Goal: Task Accomplishment & Management: Manage account settings

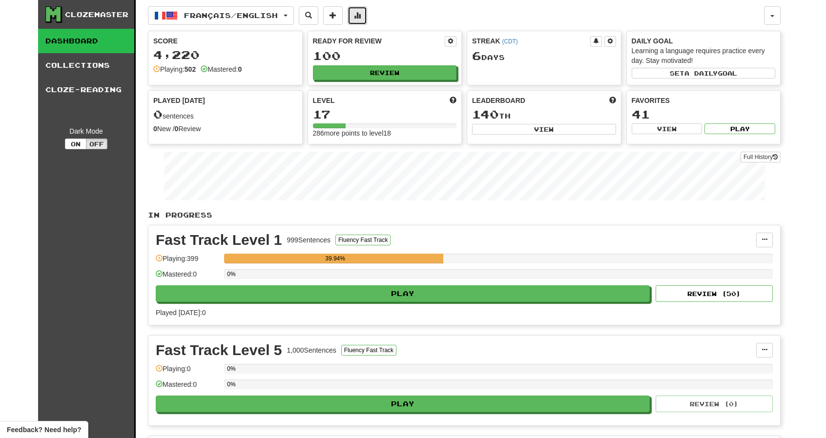
click at [361, 15] on span at bounding box center [357, 15] width 7 height 7
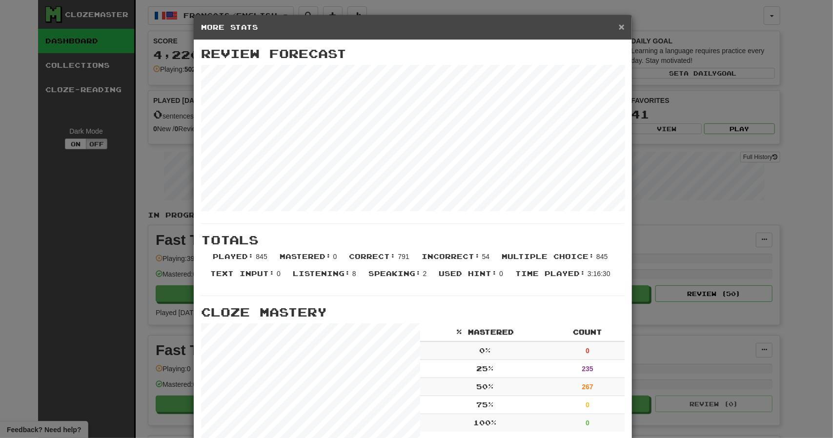
click at [619, 29] on span "×" at bounding box center [622, 26] width 6 height 11
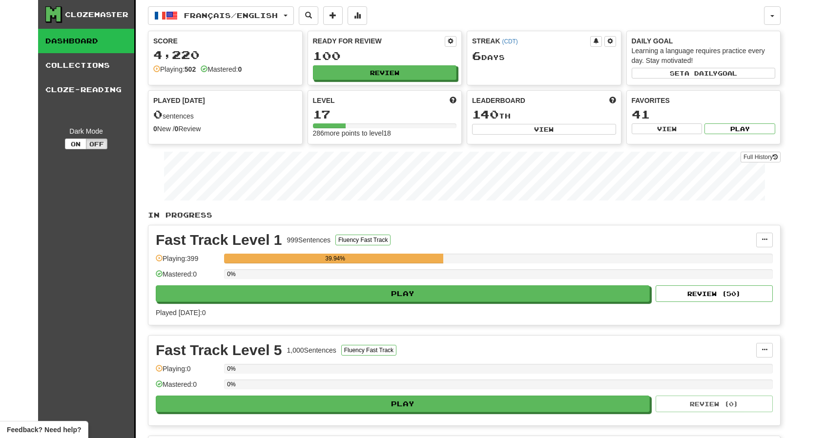
click at [382, 257] on div "39.94%" at bounding box center [335, 259] width 216 height 10
click at [382, 238] on button "Fluency Fast Track" at bounding box center [362, 240] width 55 height 11
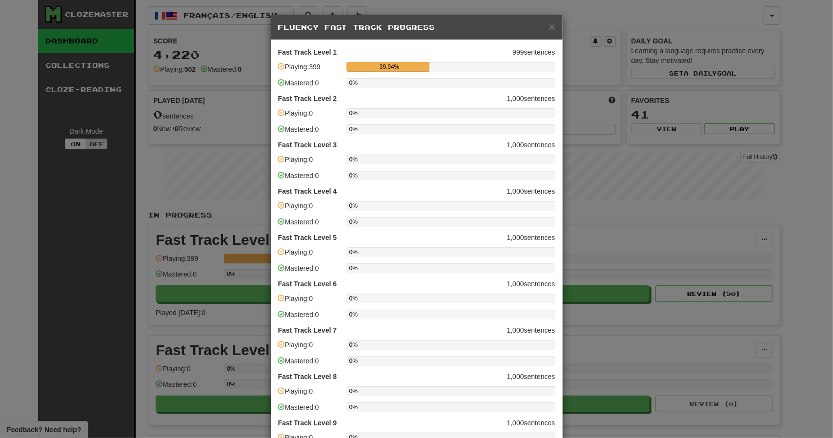
click at [545, 24] on h5 "Fluency Fast Track Progress" at bounding box center [416, 27] width 277 height 10
click at [549, 25] on span "×" at bounding box center [552, 26] width 6 height 11
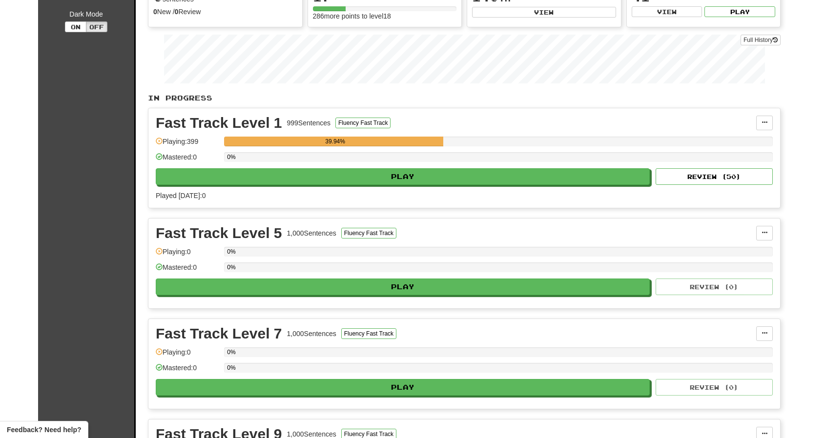
scroll to position [49, 0]
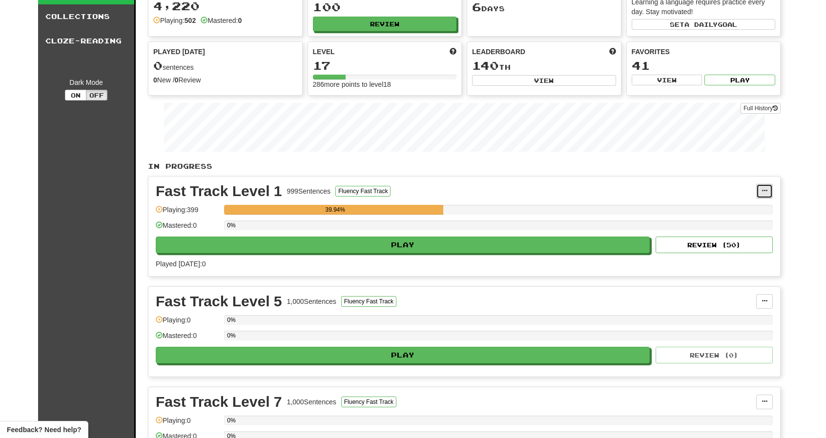
click at [760, 186] on button at bounding box center [764, 191] width 17 height 15
click at [617, 196] on div "Fast Track Level 1 999 Sentences Fluency Fast Track" at bounding box center [456, 191] width 600 height 15
click at [766, 298] on span at bounding box center [764, 301] width 6 height 6
click at [727, 337] on span "Unpin from Dashboard" at bounding box center [727, 341] width 69 height 8
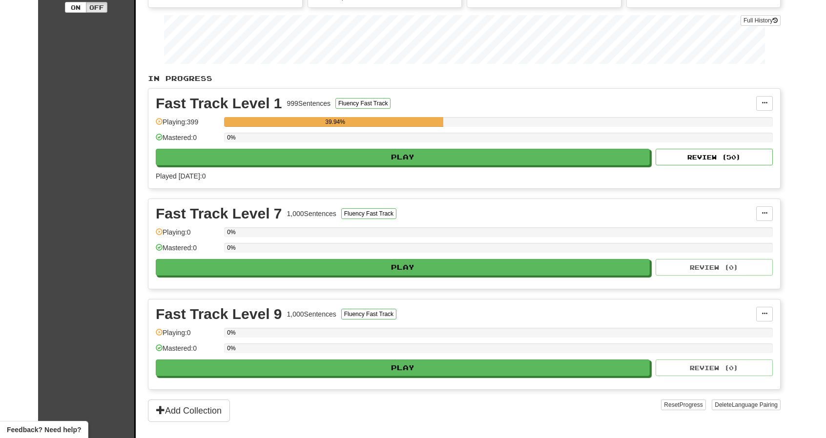
scroll to position [146, 0]
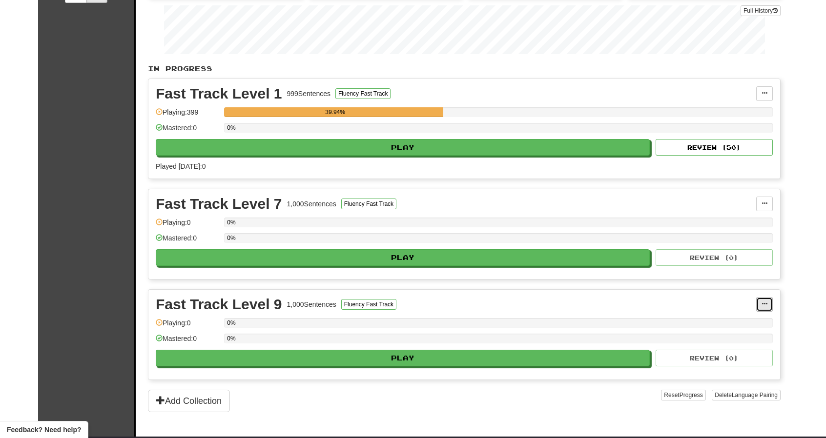
click at [763, 302] on span at bounding box center [764, 304] width 6 height 6
click at [718, 342] on span "Unpin from Dashboard" at bounding box center [727, 344] width 69 height 8
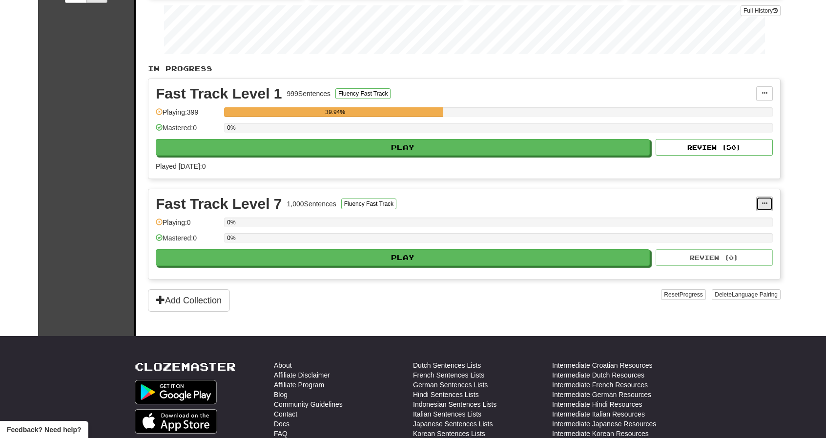
click at [761, 201] on button at bounding box center [764, 204] width 17 height 15
click at [720, 240] on span "Unpin from Dashboard" at bounding box center [727, 244] width 69 height 8
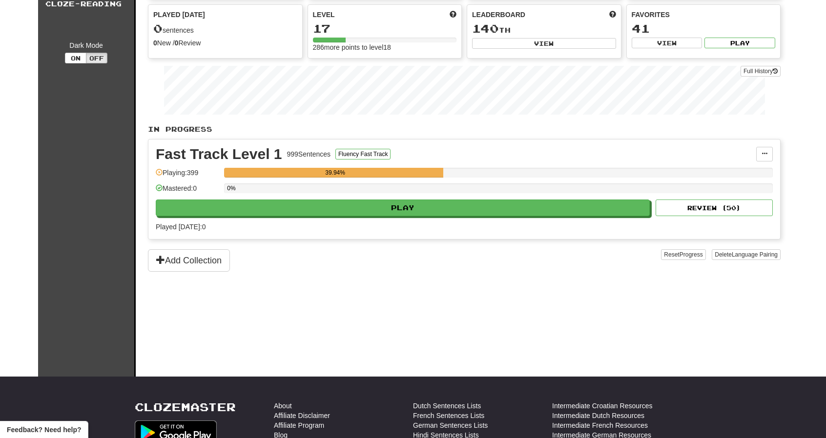
scroll to position [0, 0]
